Goal: Information Seeking & Learning: Learn about a topic

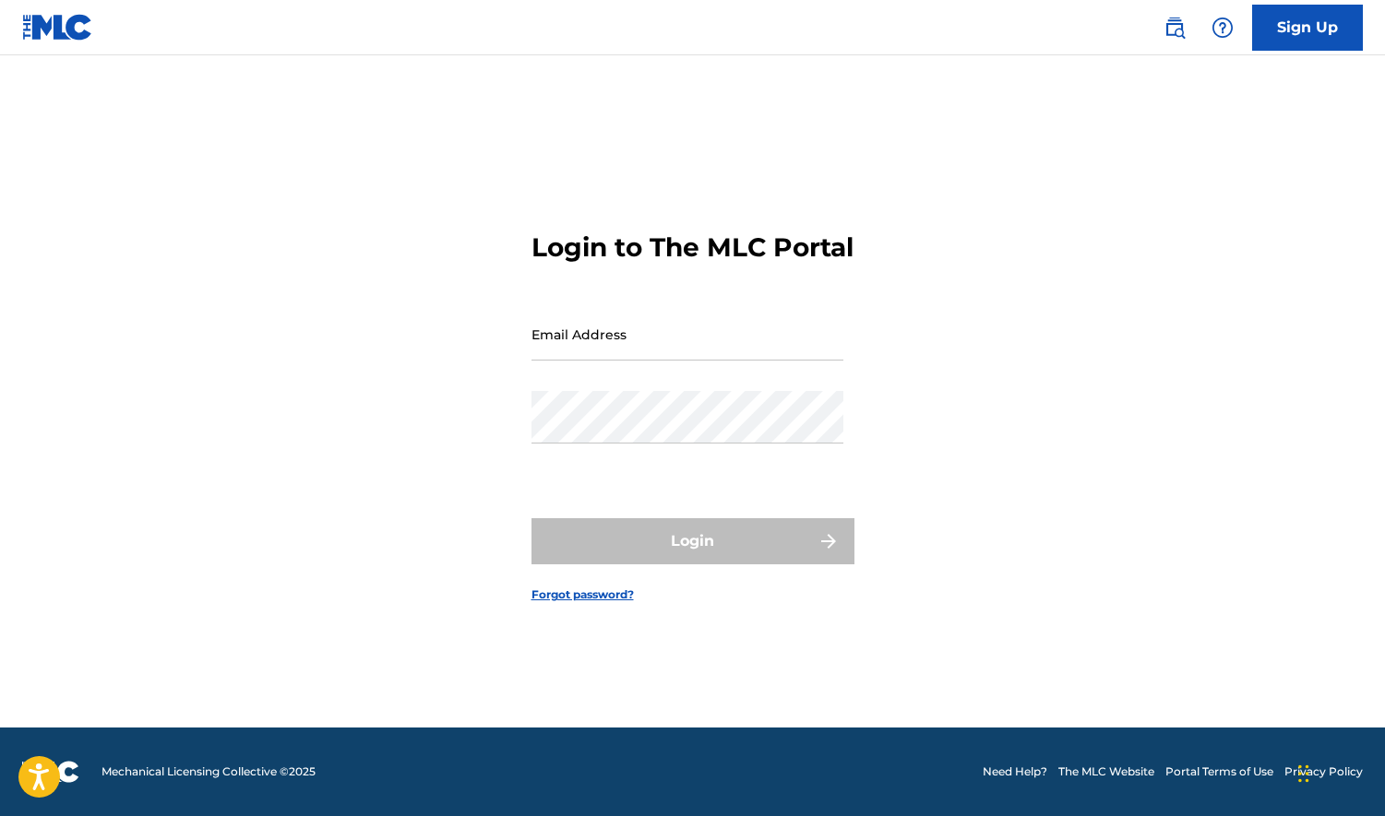
click at [1177, 32] on img at bounding box center [1174, 28] width 22 height 22
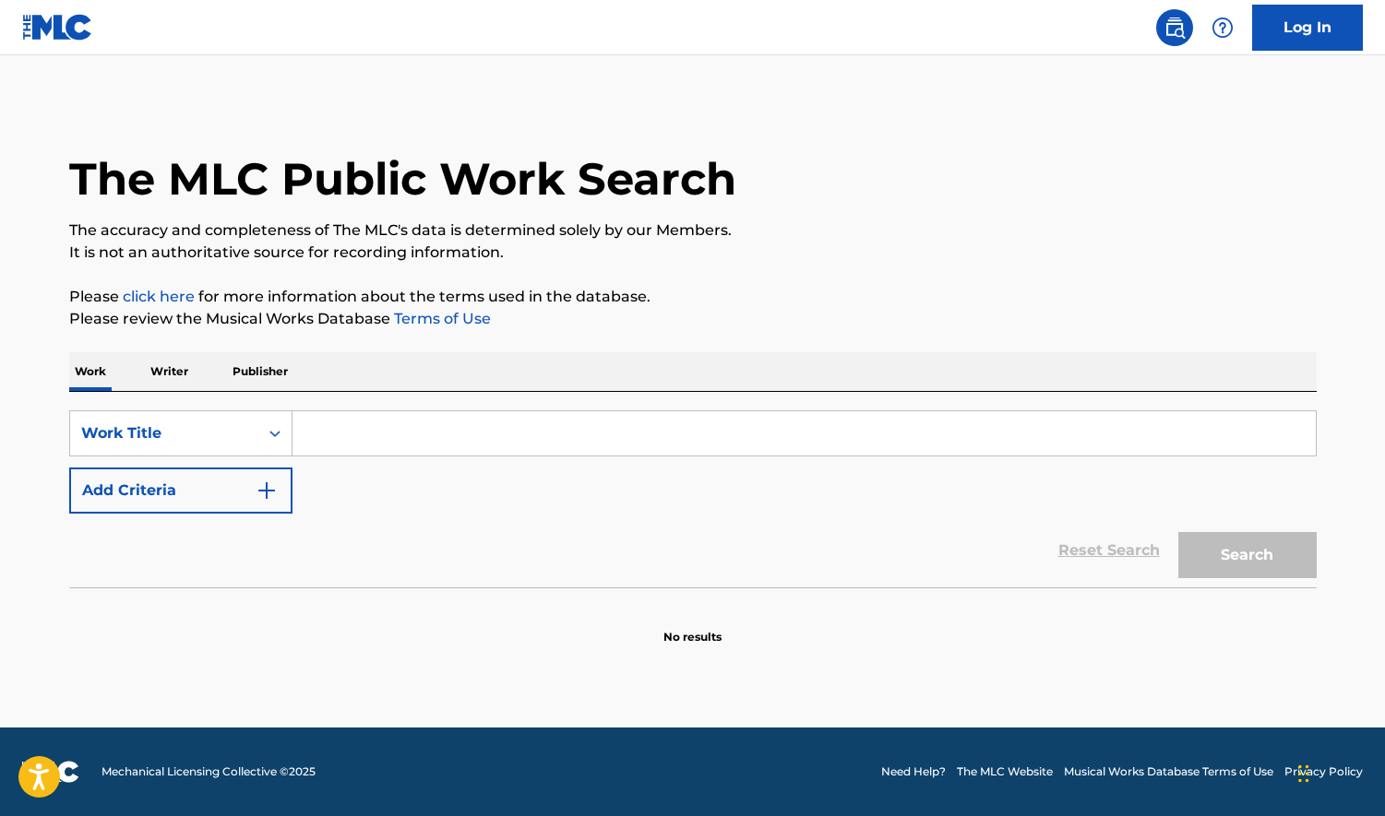
click at [330, 443] on input "Search Form" at bounding box center [803, 433] width 1023 height 44
type input "[PERSON_NAME]"
click at [1178, 532] on button "Search" at bounding box center [1247, 555] width 138 height 46
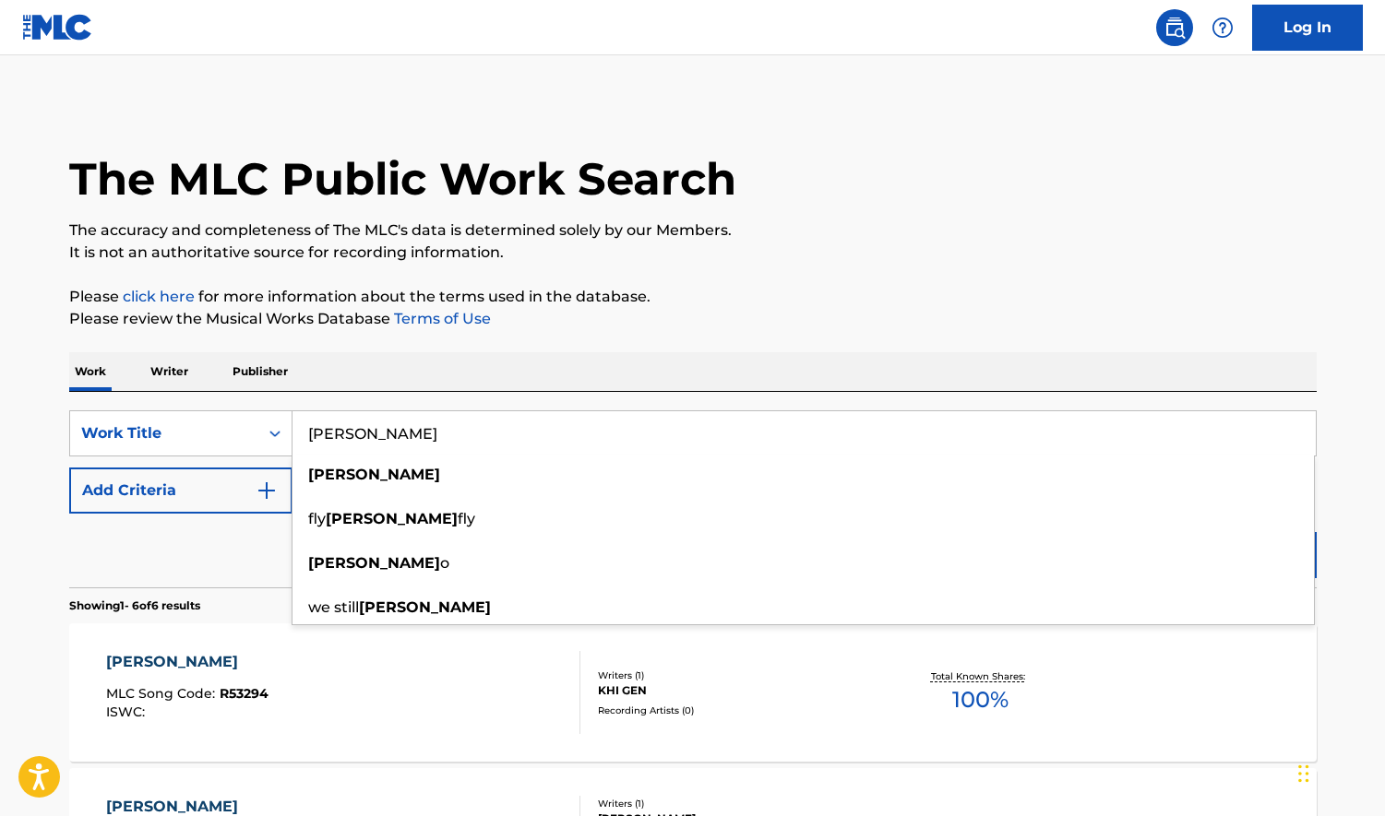
click at [352, 435] on input "[PERSON_NAME]" at bounding box center [803, 433] width 1023 height 44
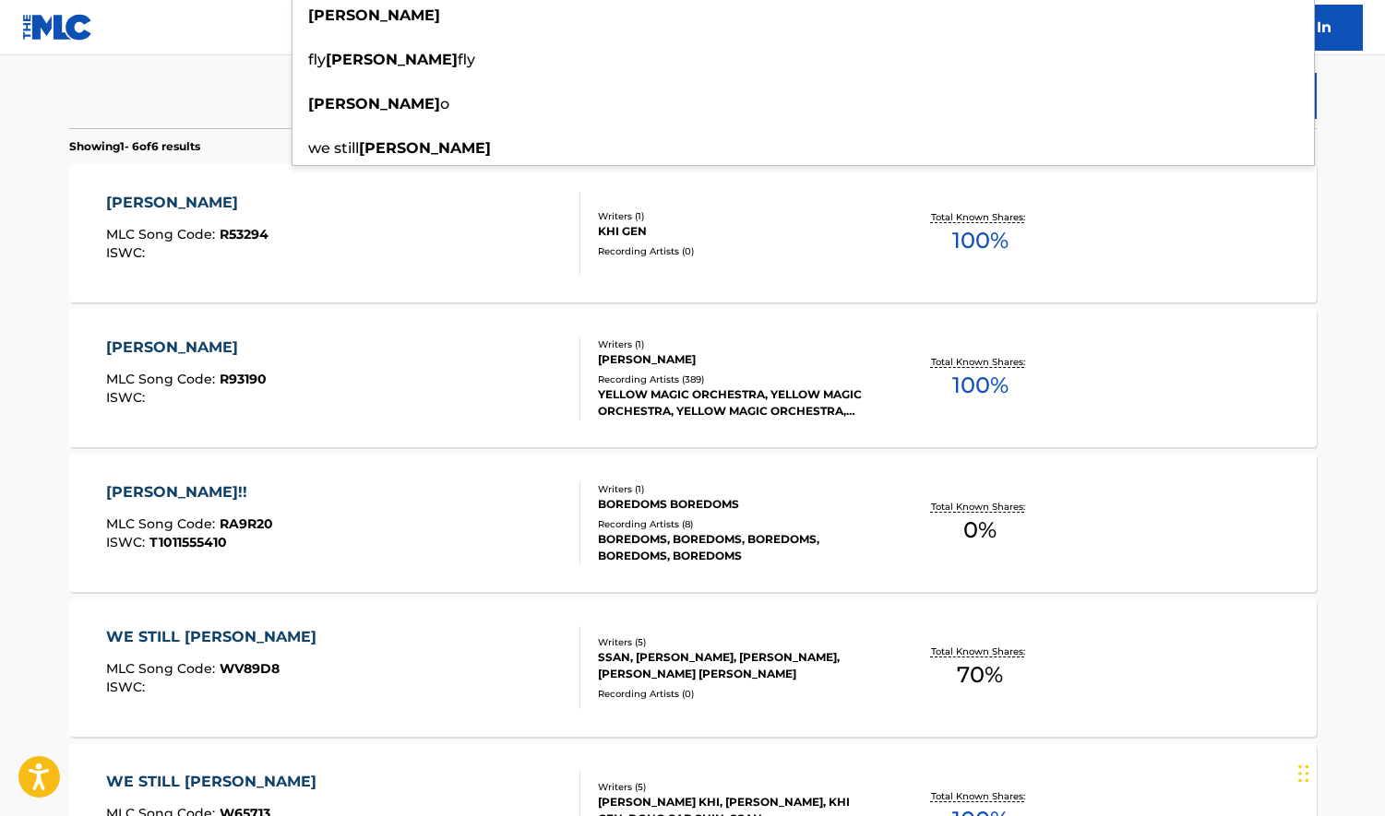
scroll to position [461, 0]
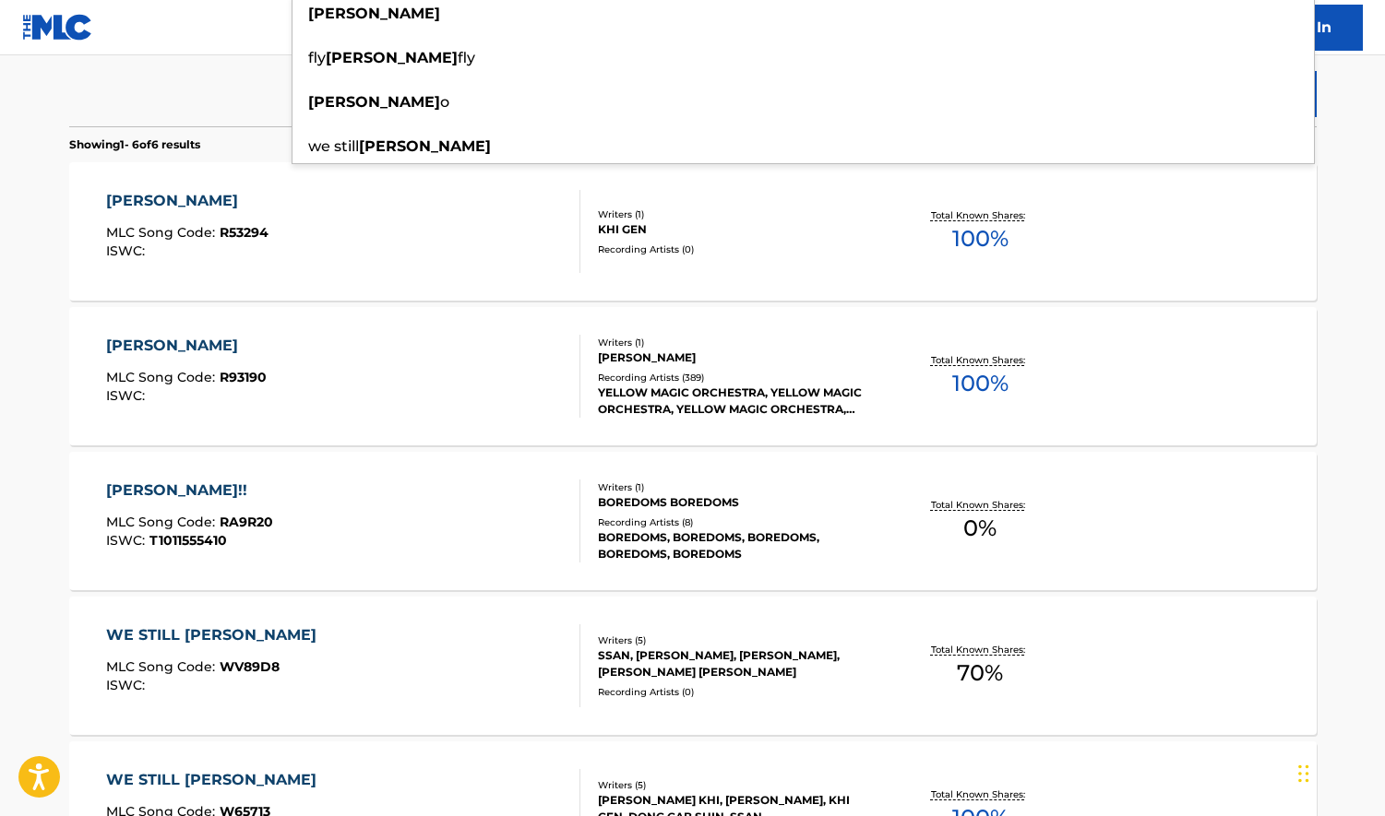
click at [975, 387] on span "100 %" at bounding box center [980, 383] width 56 height 33
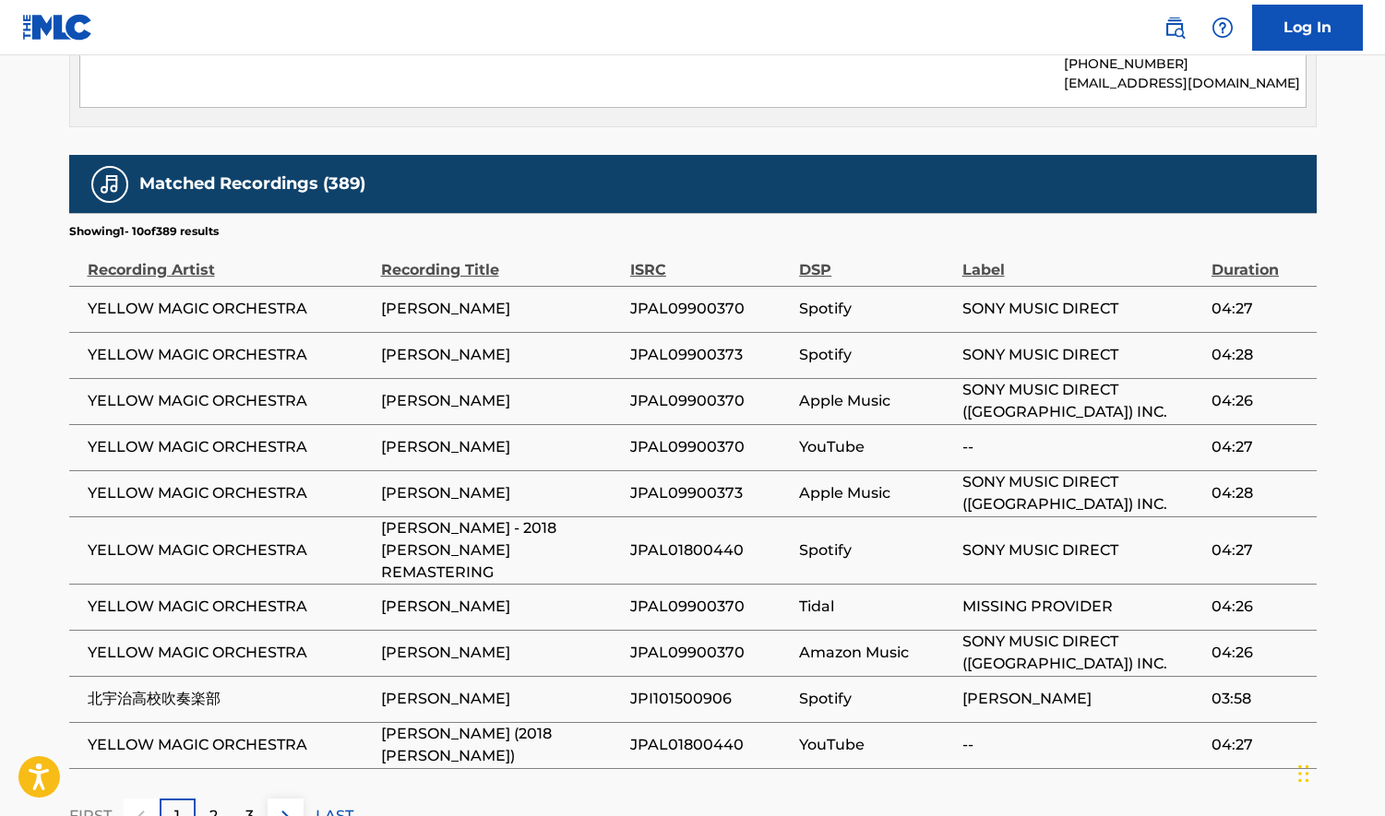
scroll to position [1151, 0]
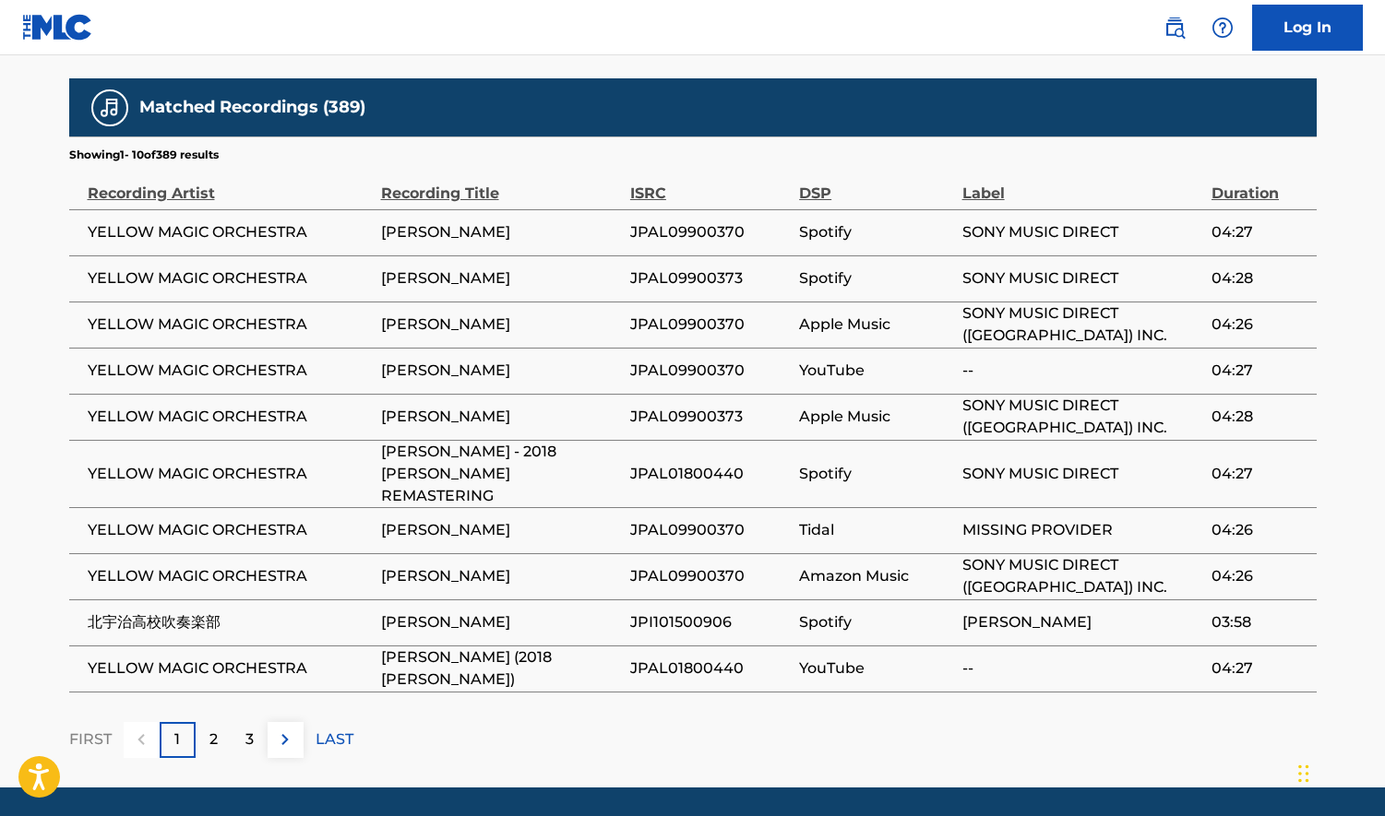
click at [327, 729] on p "LAST" at bounding box center [335, 740] width 38 height 22
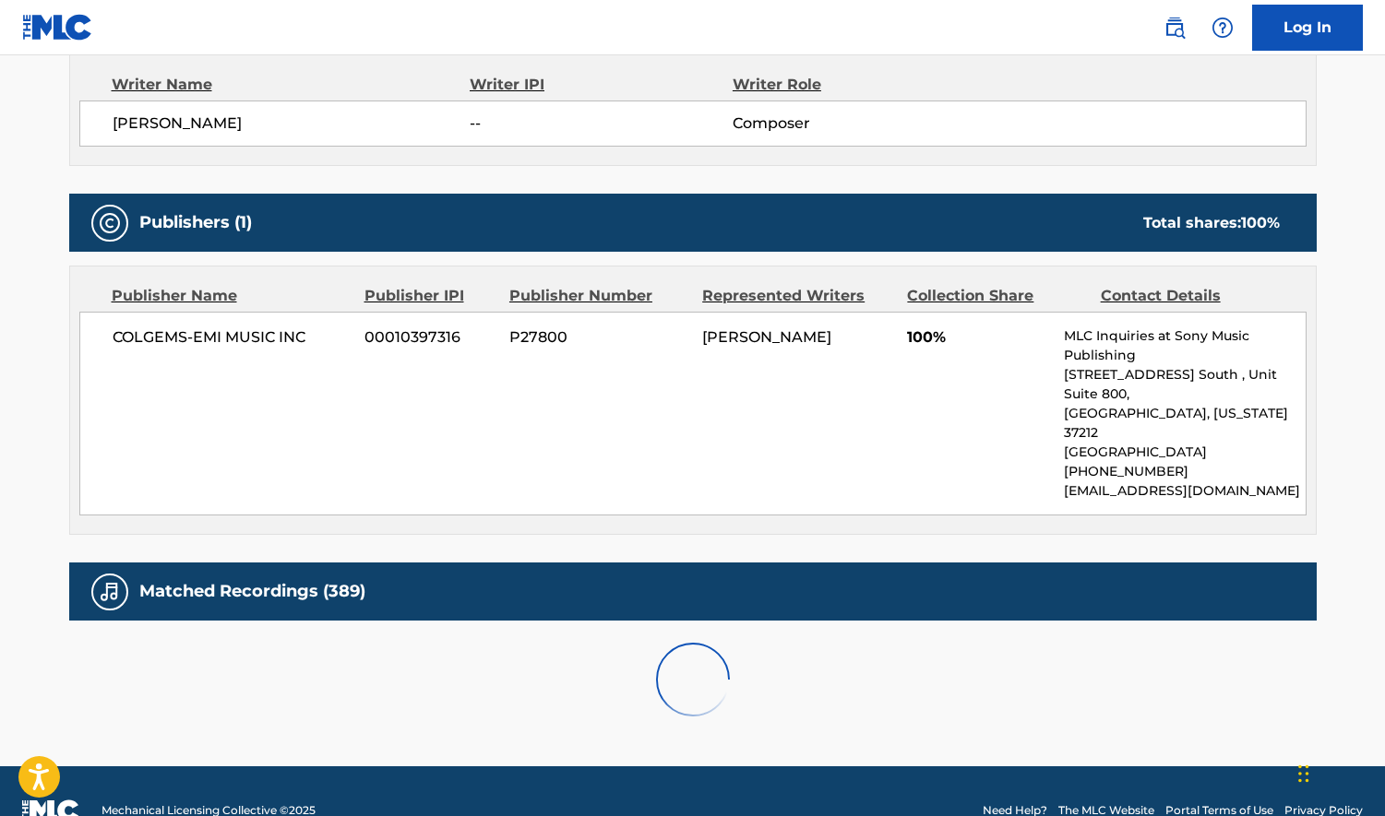
scroll to position [1105, 0]
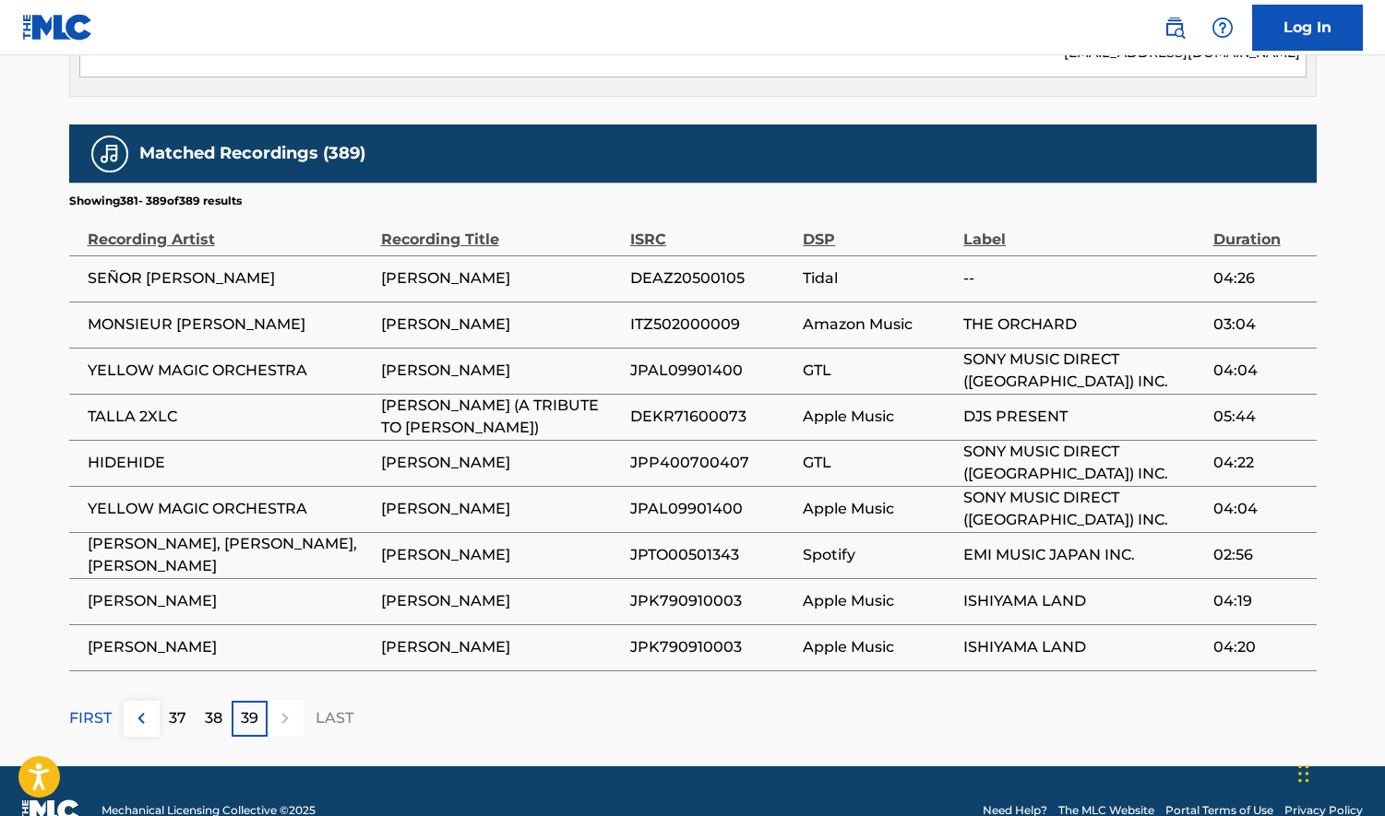
click at [210, 708] on p "38" at bounding box center [214, 719] width 18 height 22
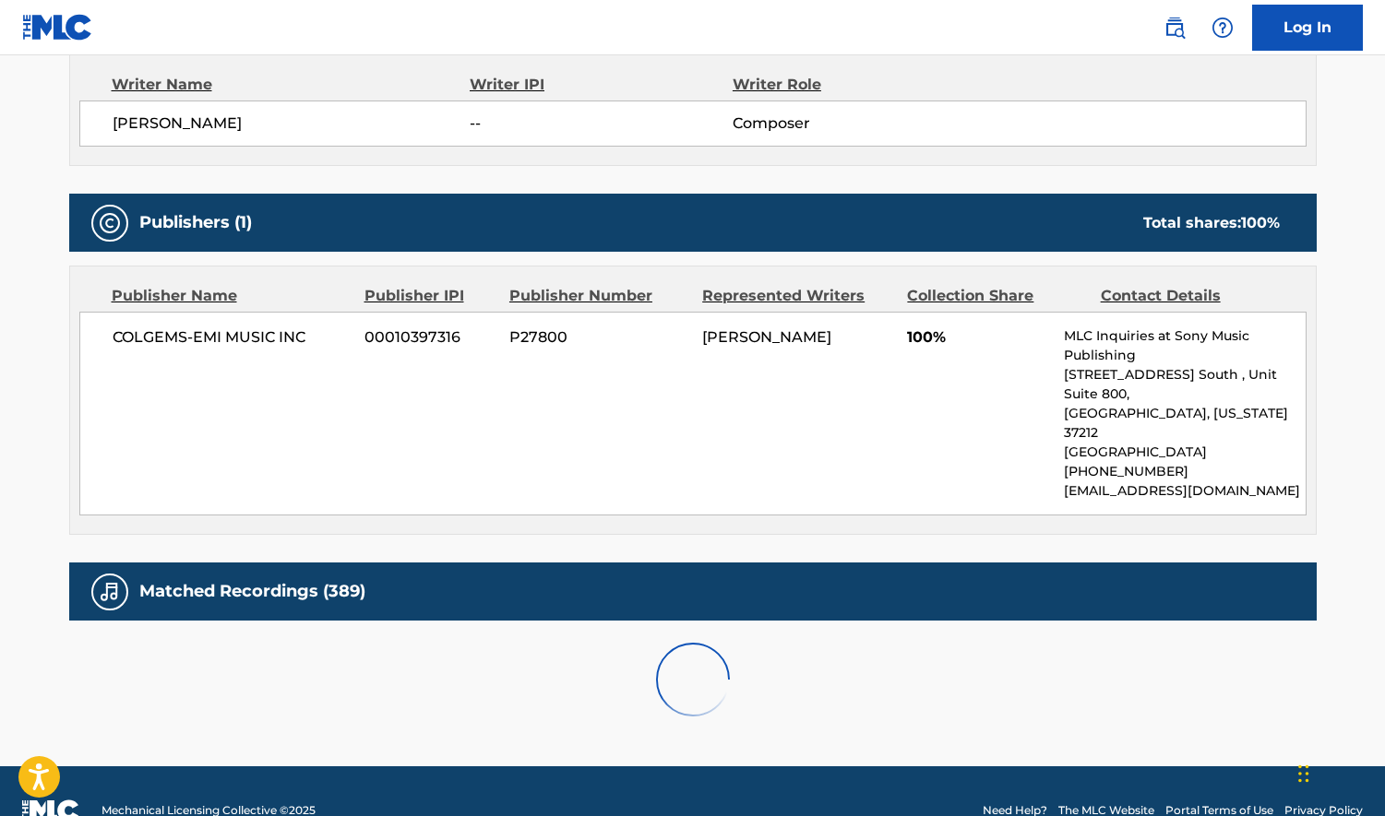
scroll to position [1151, 0]
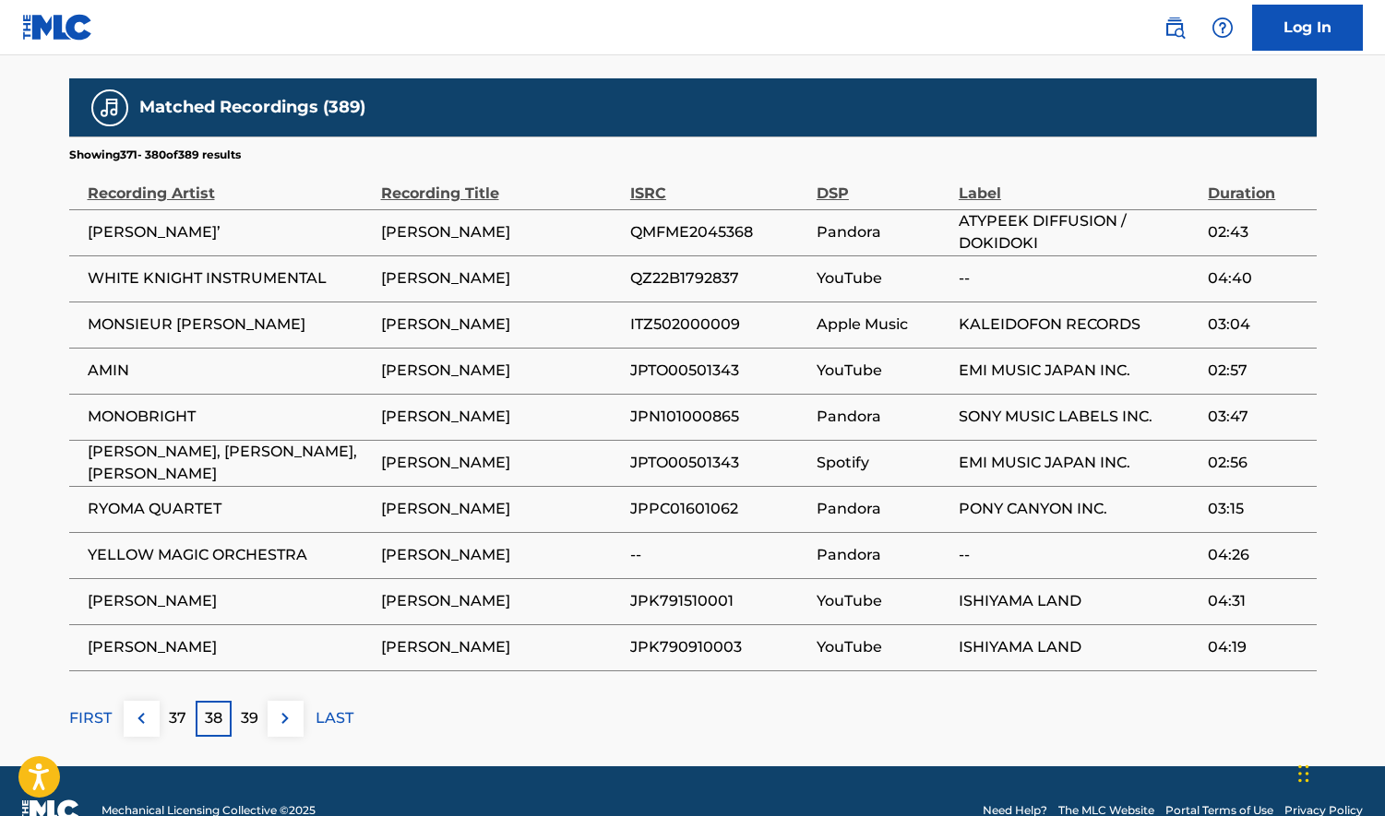
click at [173, 708] on p "37" at bounding box center [178, 719] width 18 height 22
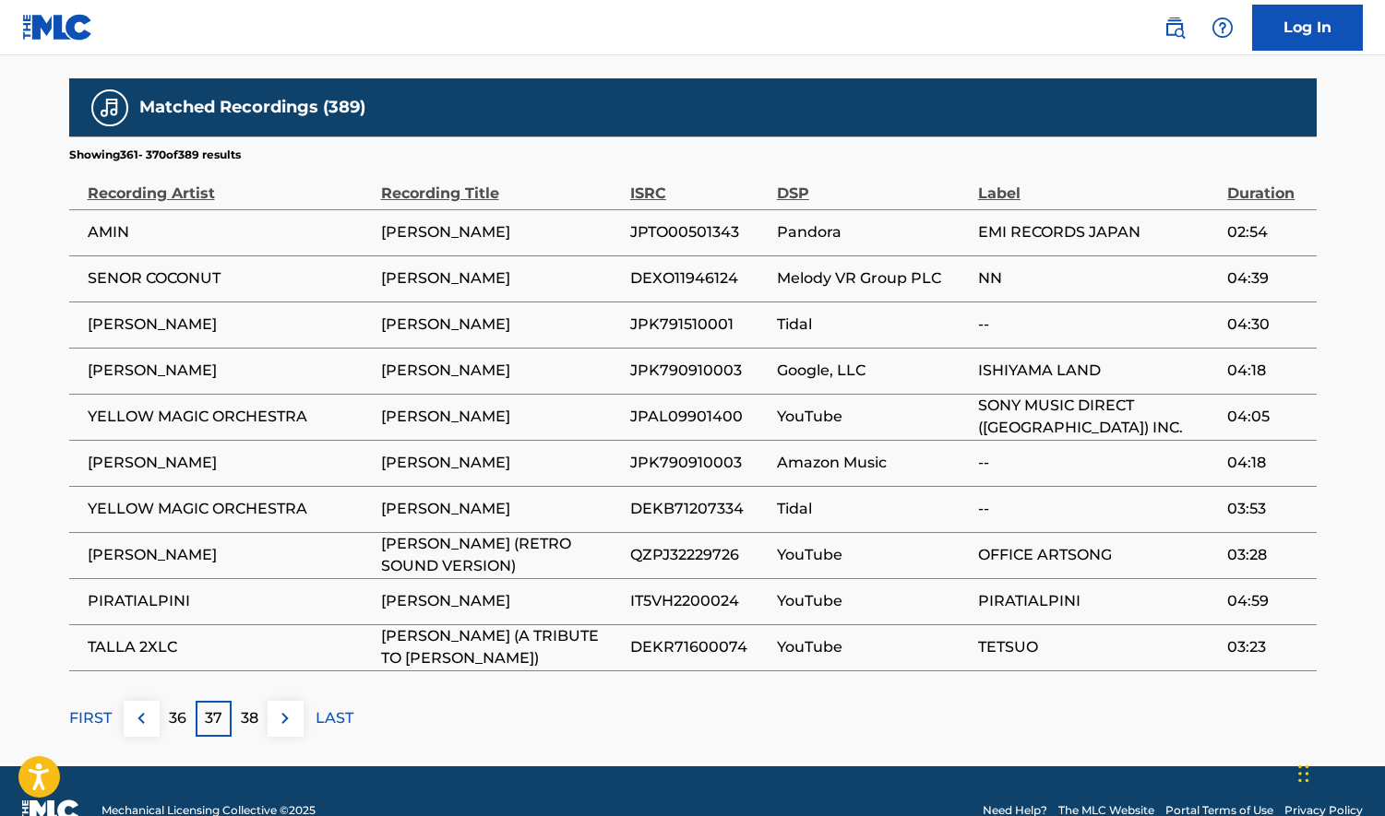
click at [175, 708] on p "36" at bounding box center [178, 719] width 18 height 22
